Goal: Transaction & Acquisition: Subscribe to service/newsletter

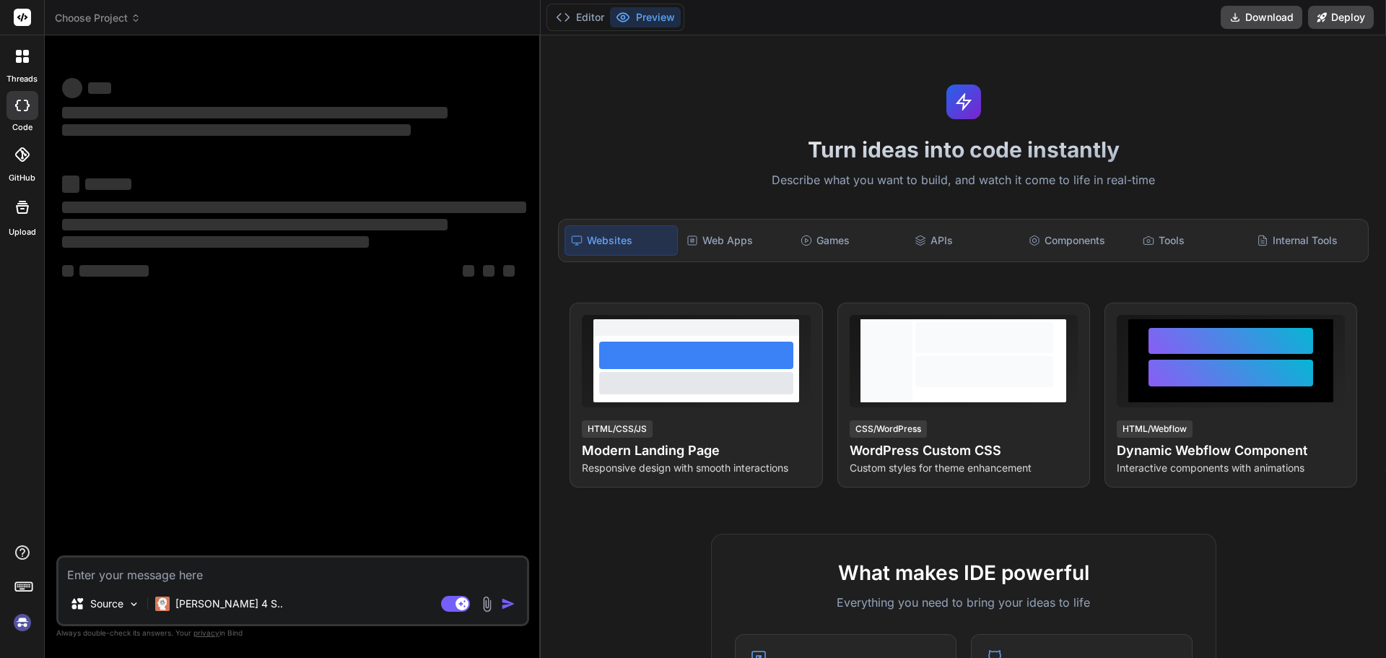
click at [220, 569] on textarea at bounding box center [292, 570] width 468 height 26
type textarea "x"
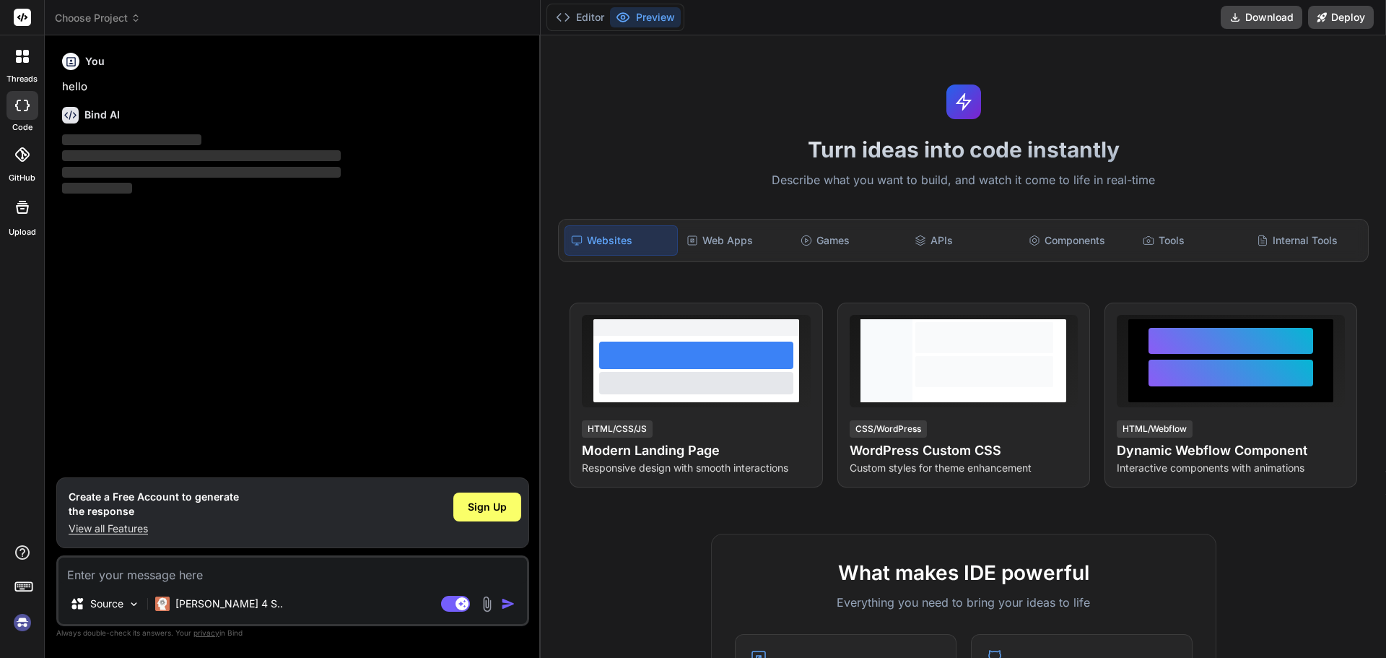
type textarea "h"
type textarea "x"
type textarea "hi"
type textarea "x"
type textarea "hi"
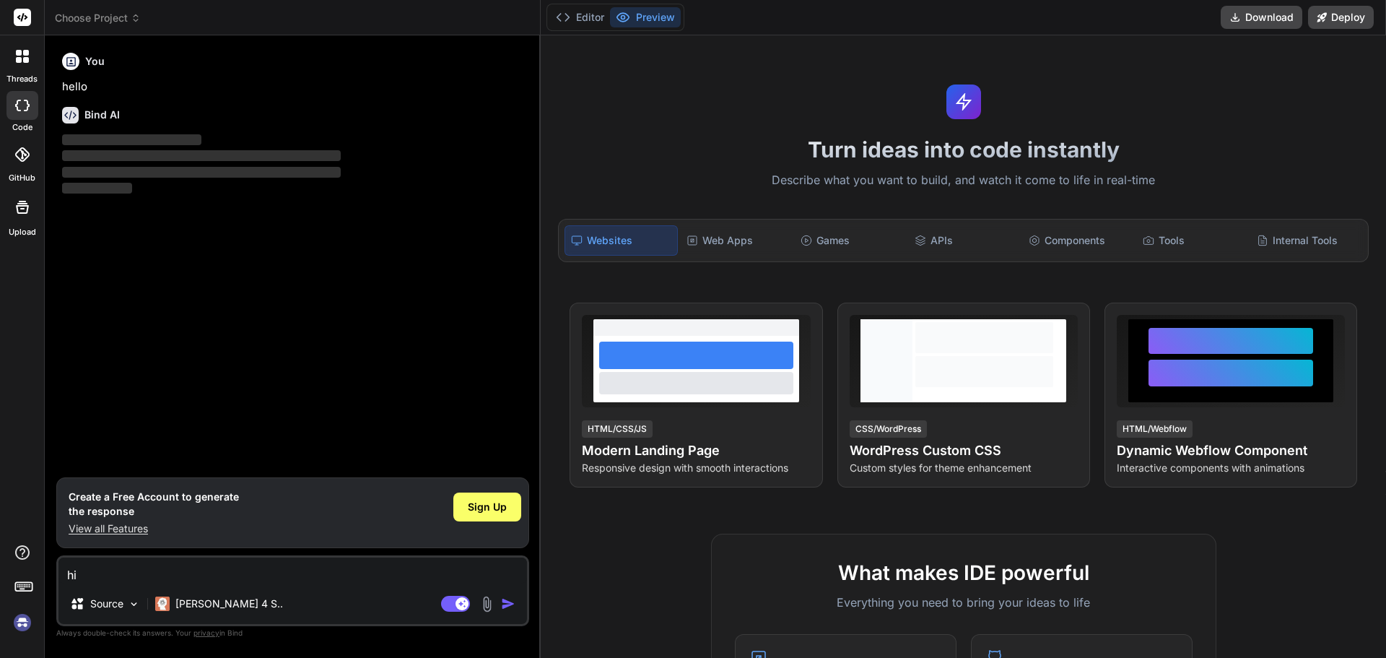
click at [511, 606] on img "button" at bounding box center [508, 603] width 14 height 14
click at [510, 598] on img "button" at bounding box center [508, 603] width 14 height 14
click at [481, 502] on span "Sign Up" at bounding box center [487, 506] width 39 height 14
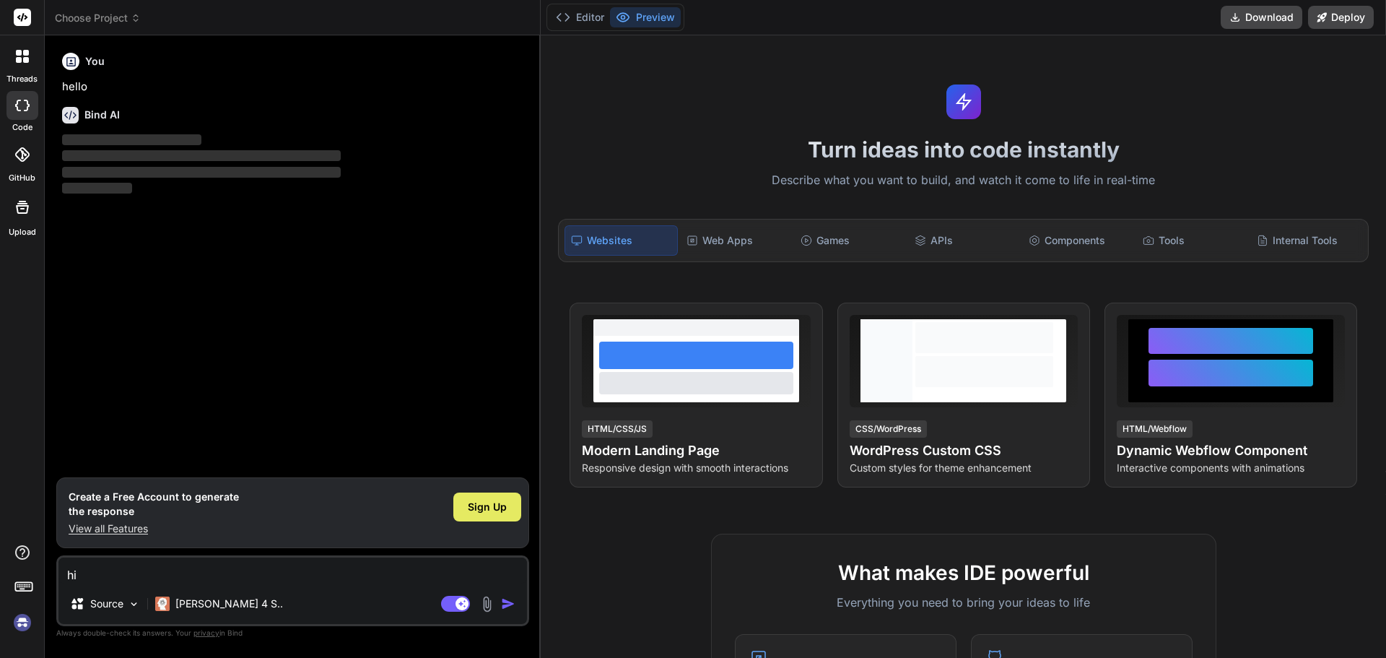
click at [506, 506] on span "Sign Up" at bounding box center [487, 506] width 39 height 14
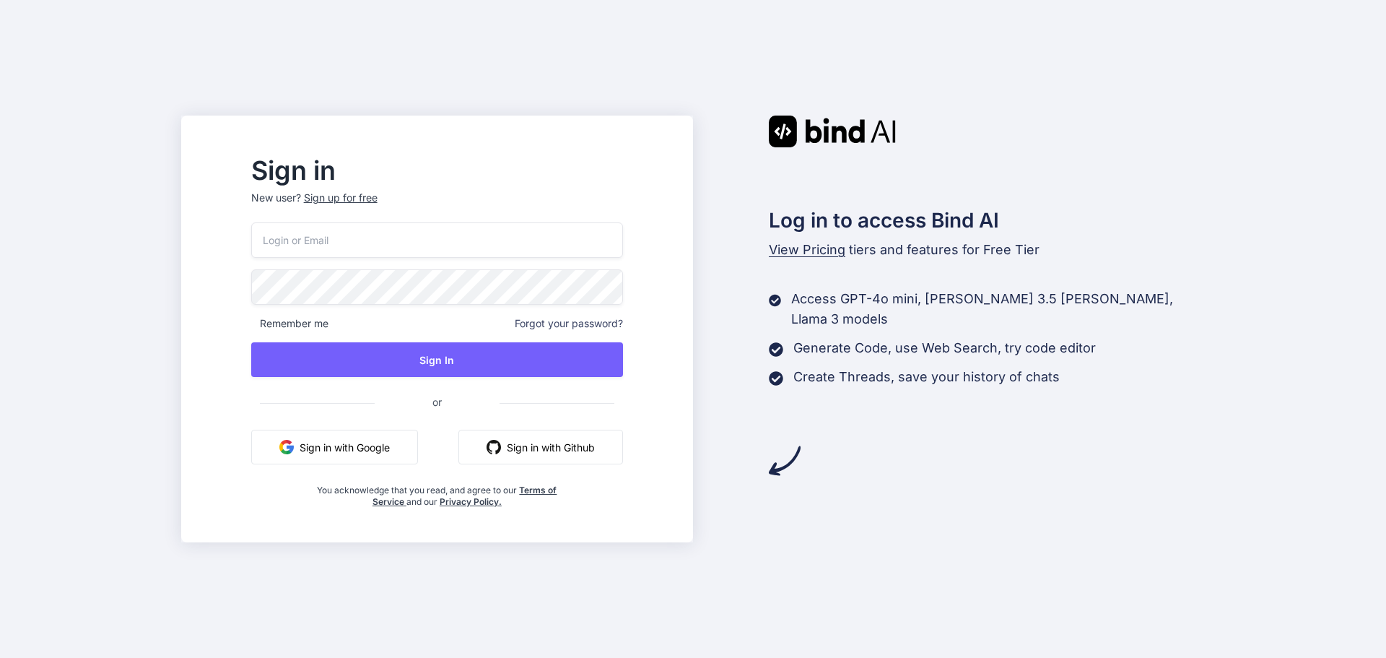
click at [375, 246] on input "email" at bounding box center [437, 239] width 372 height 35
paste input "dotysopu@forexzig.com"
type input "dotysopu@forexzig.com"
click at [500, 326] on div "Remember me Forgot your password?" at bounding box center [437, 323] width 372 height 14
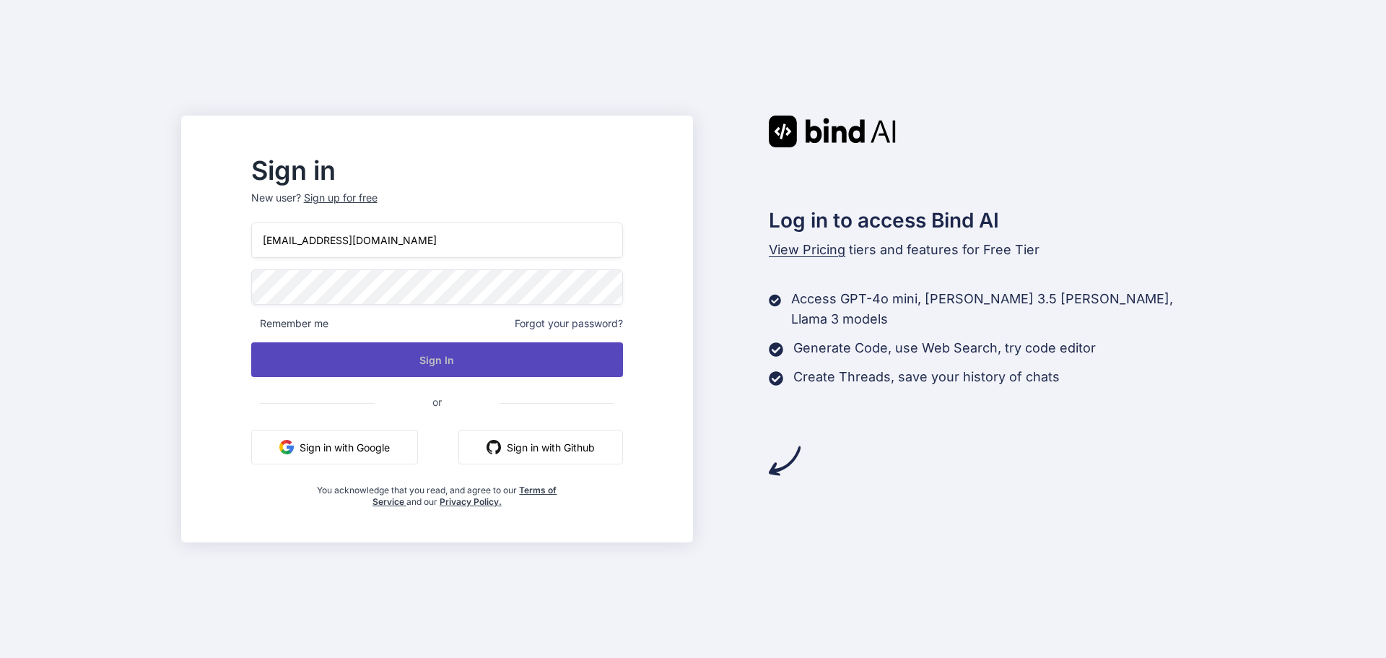
click at [489, 357] on button "Sign In" at bounding box center [437, 359] width 372 height 35
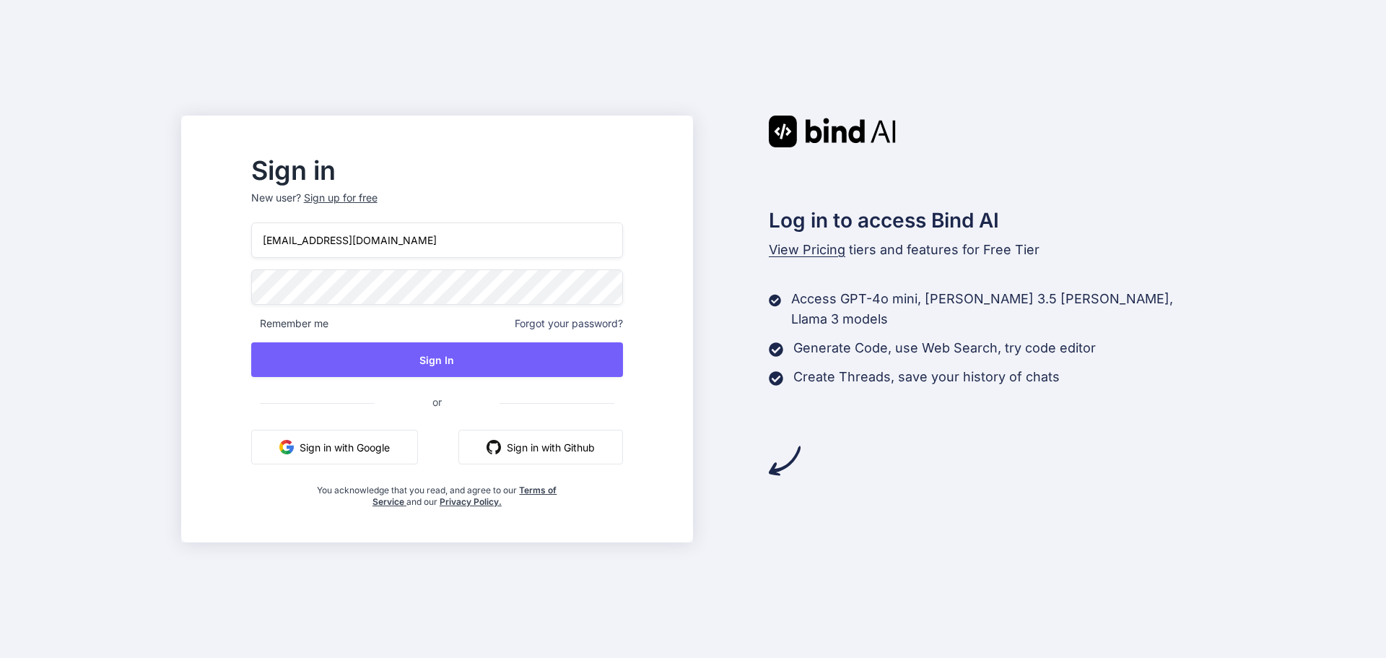
click at [418, 447] on button "Sign in with Google" at bounding box center [334, 446] width 167 height 35
click at [460, 403] on span "or" at bounding box center [437, 401] width 125 height 35
click at [418, 457] on button "Sign in with Google" at bounding box center [334, 446] width 167 height 35
